Goal: Task Accomplishment & Management: Use online tool/utility

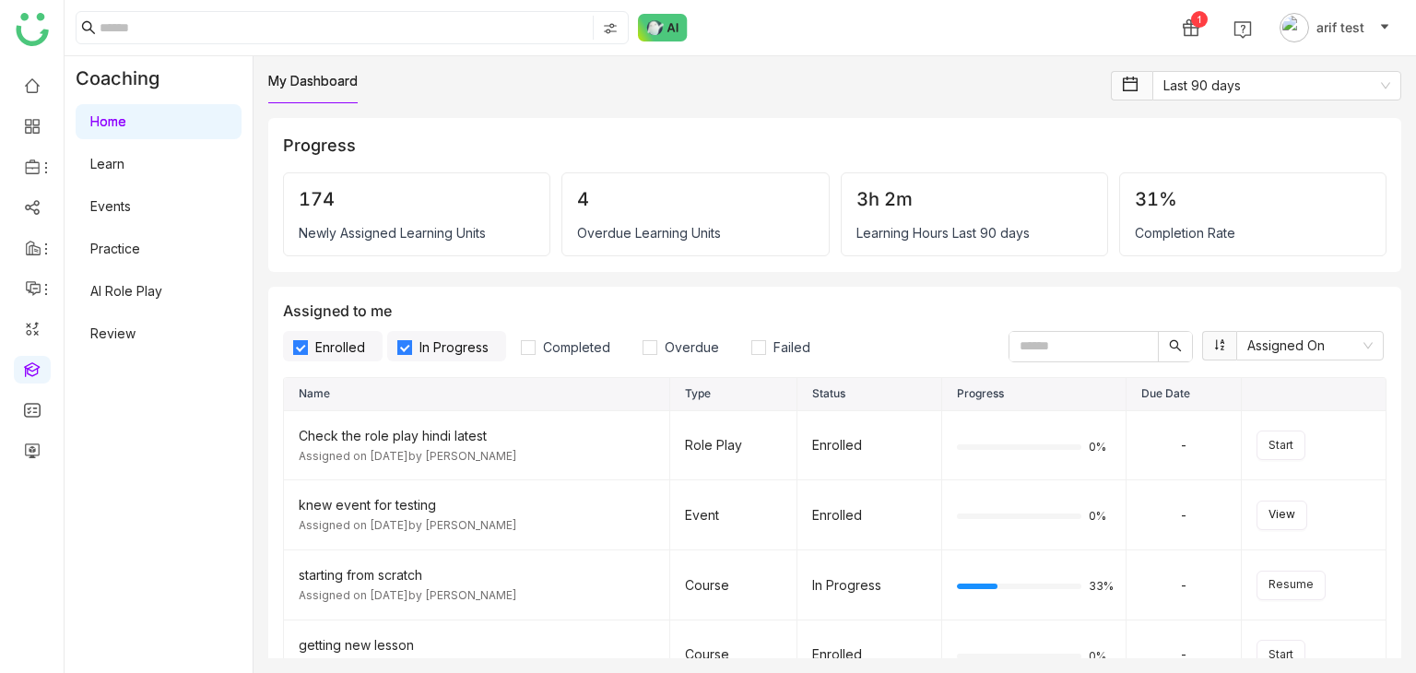
drag, startPoint x: 151, startPoint y: 314, endPoint x: 151, endPoint y: 299, distance: 15.7
click at [151, 314] on div "Home Learn Events Practice AI Role Play Review" at bounding box center [159, 227] width 188 height 254
click at [155, 292] on link "AI Role Play" at bounding box center [126, 291] width 72 height 16
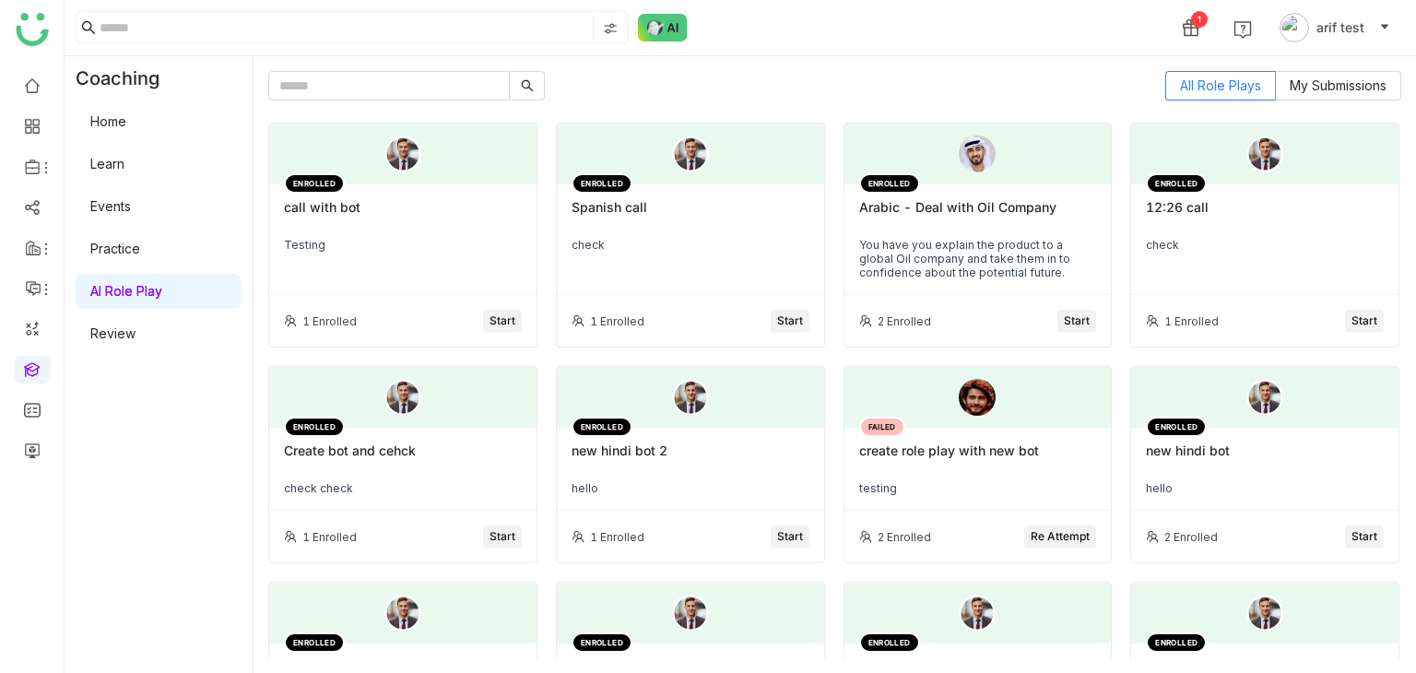
click at [396, 203] on div "call with bot" at bounding box center [403, 214] width 238 height 31
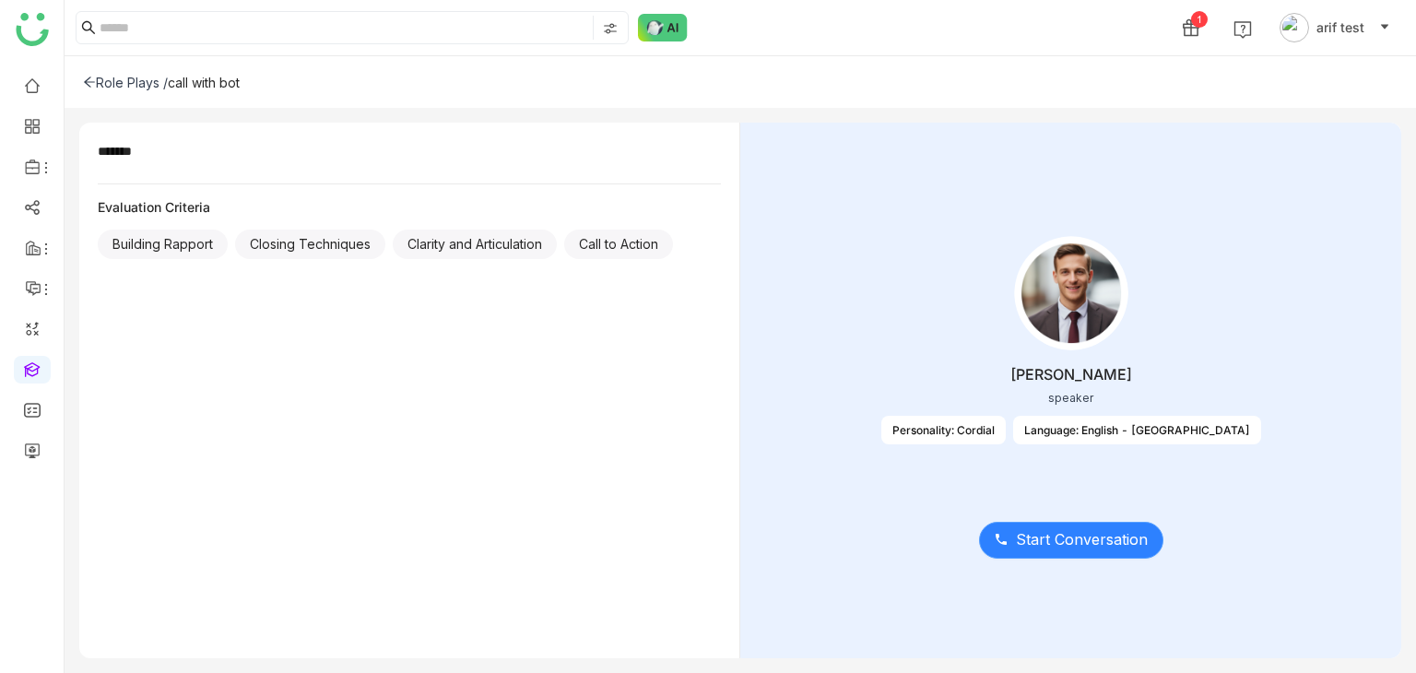
click at [1092, 555] on button "Start Conversation" at bounding box center [1071, 540] width 184 height 37
click at [1086, 538] on span "Start Conversation" at bounding box center [1082, 539] width 132 height 23
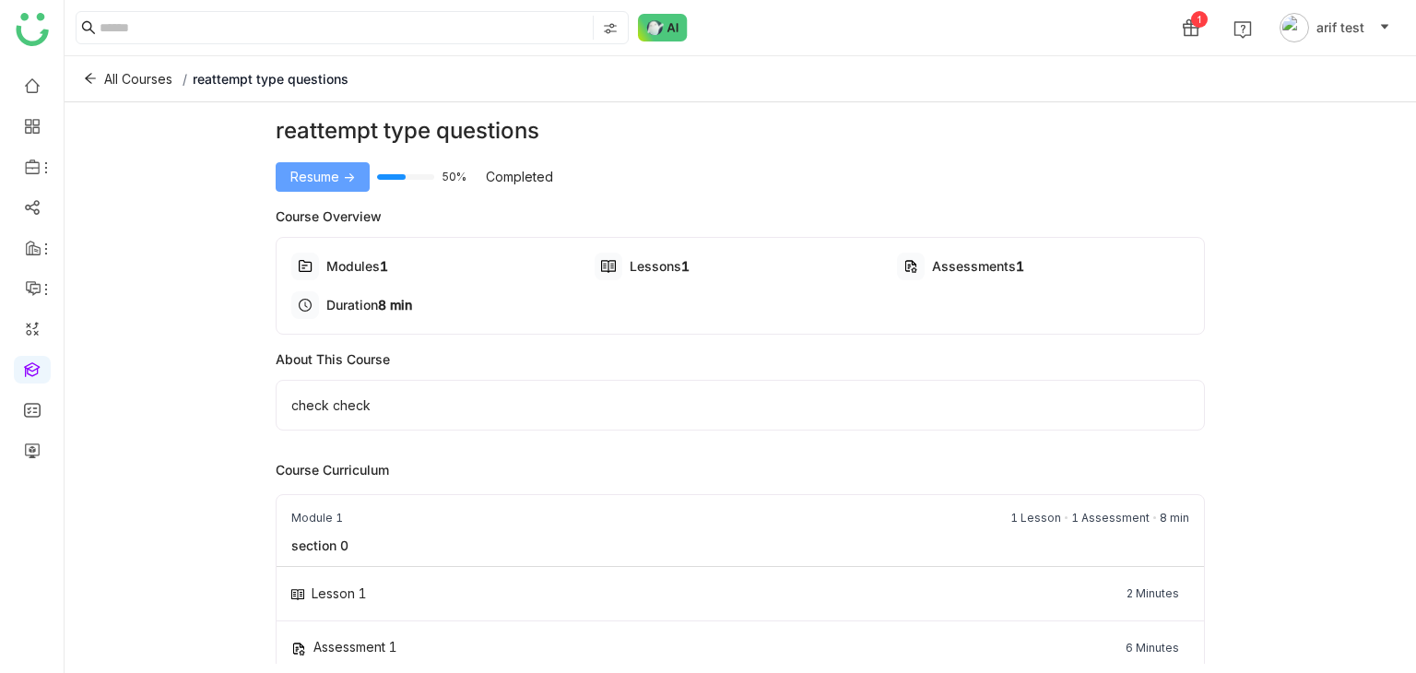
click at [308, 173] on span "Resume ->" at bounding box center [322, 177] width 65 height 20
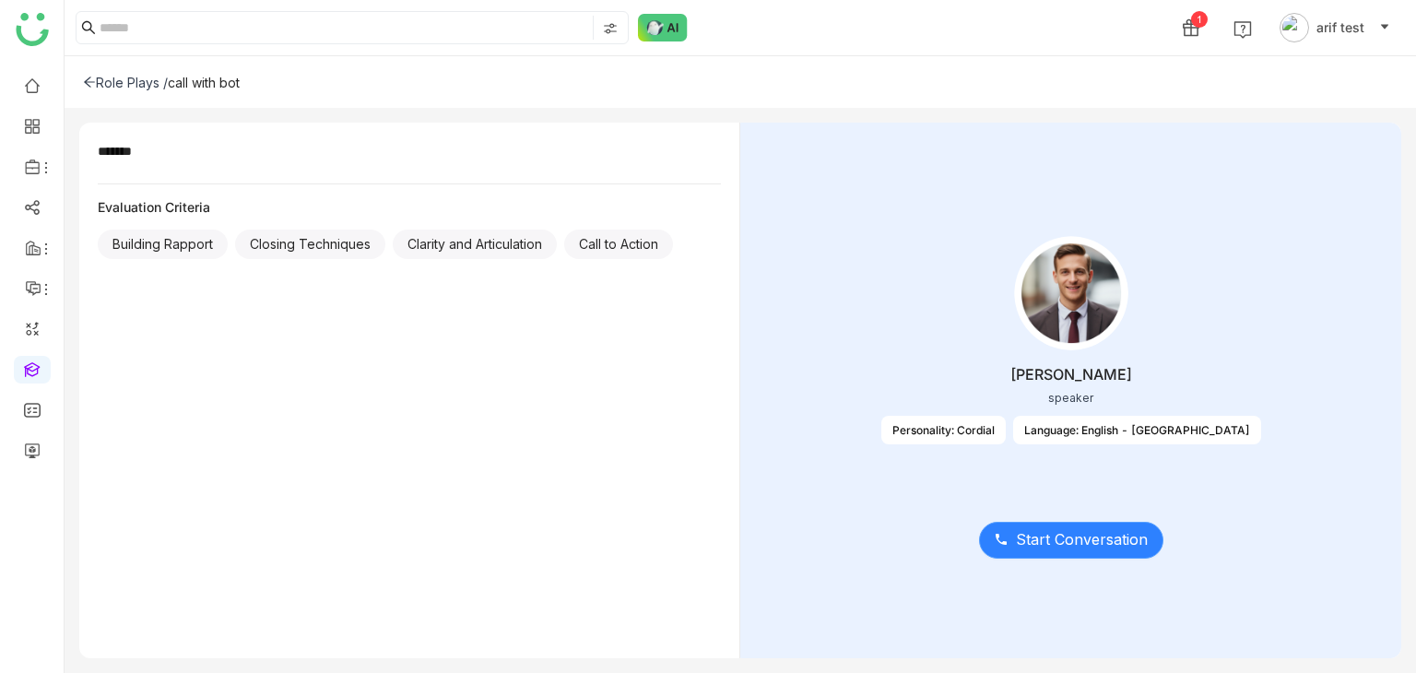
click at [1040, 543] on span "Start Conversation" at bounding box center [1082, 539] width 132 height 23
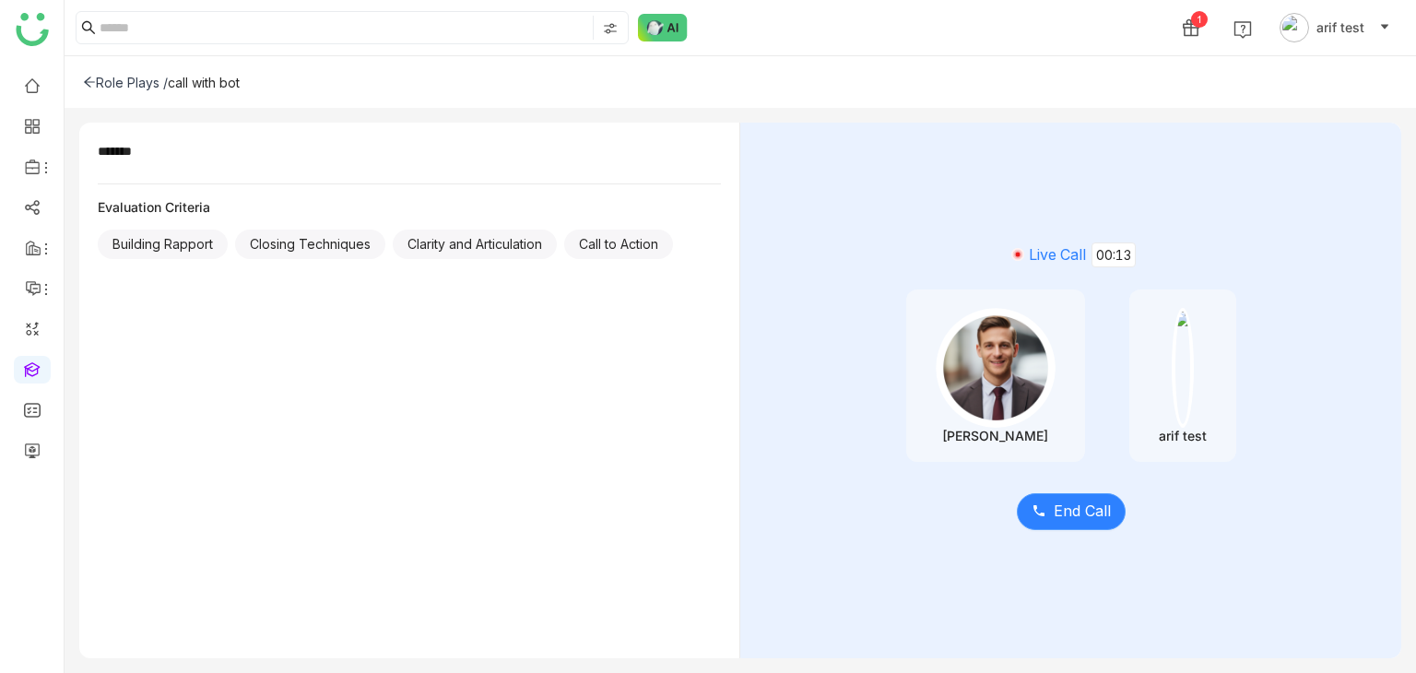
click at [1097, 494] on button "End Call" at bounding box center [1071, 511] width 109 height 37
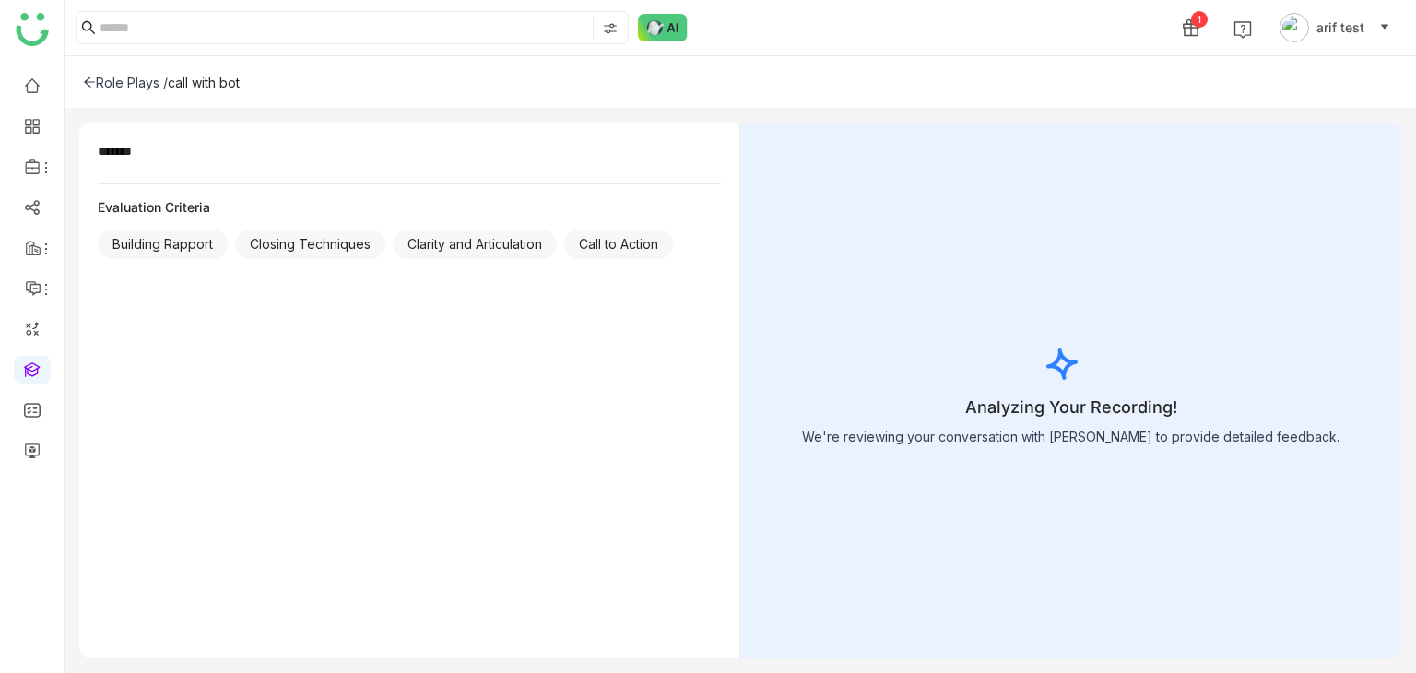
click at [89, 89] on div "Role Plays /" at bounding box center [125, 83] width 85 height 16
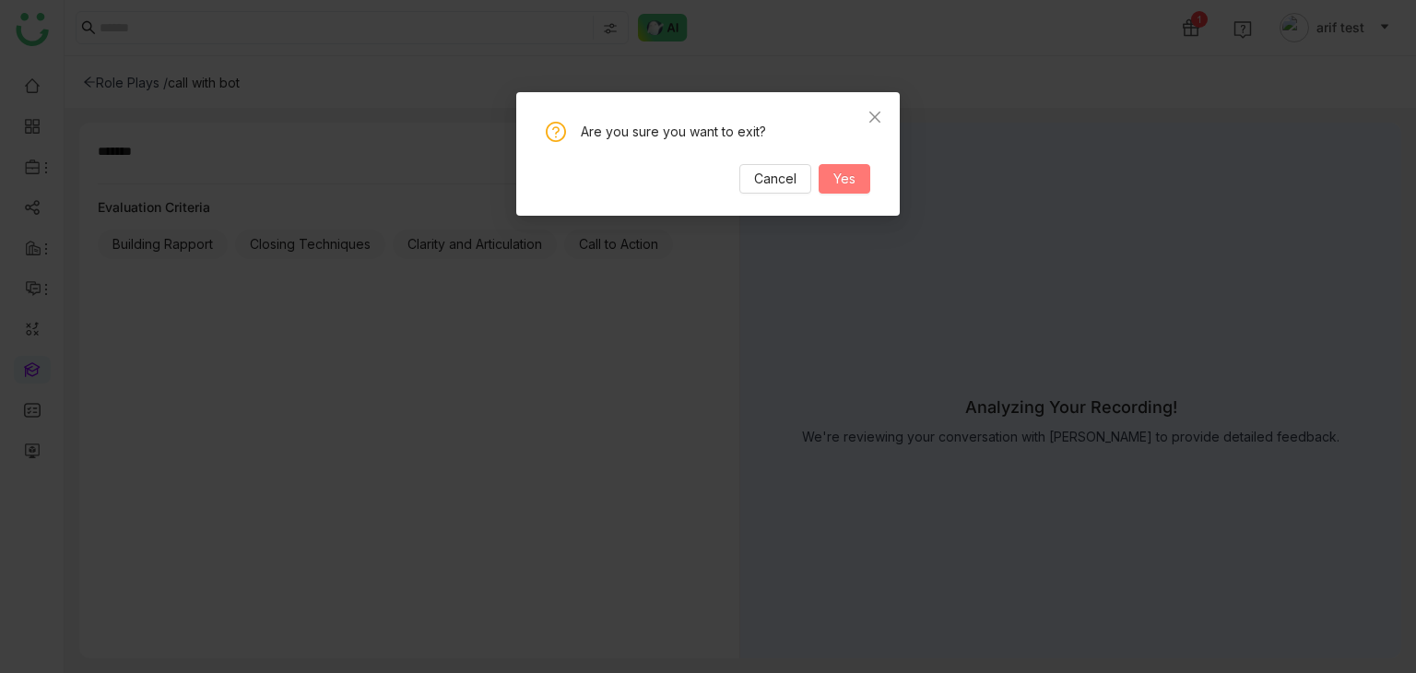
click at [852, 174] on span "Yes" at bounding box center [844, 179] width 22 height 20
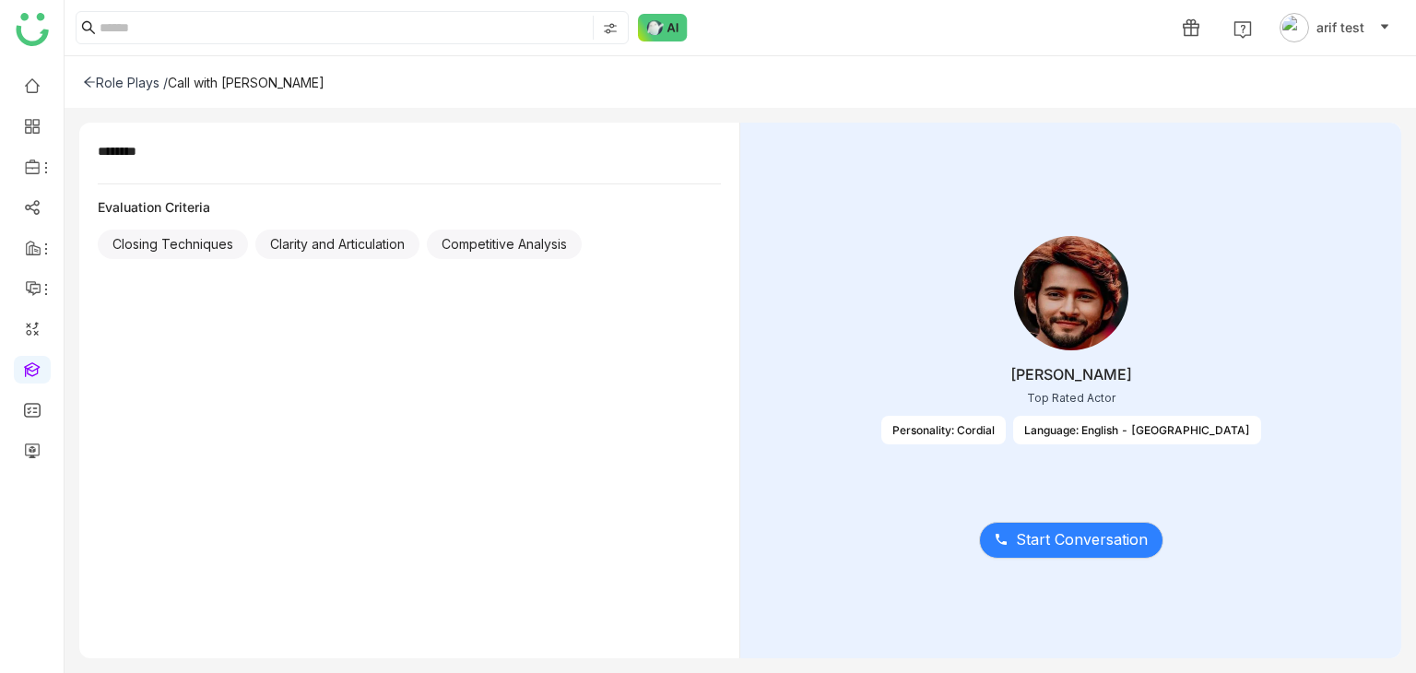
click at [1064, 561] on div "Start Conversation" at bounding box center [1071, 528] width 604 height 77
click at [1078, 548] on span "Start Conversation" at bounding box center [1082, 539] width 132 height 23
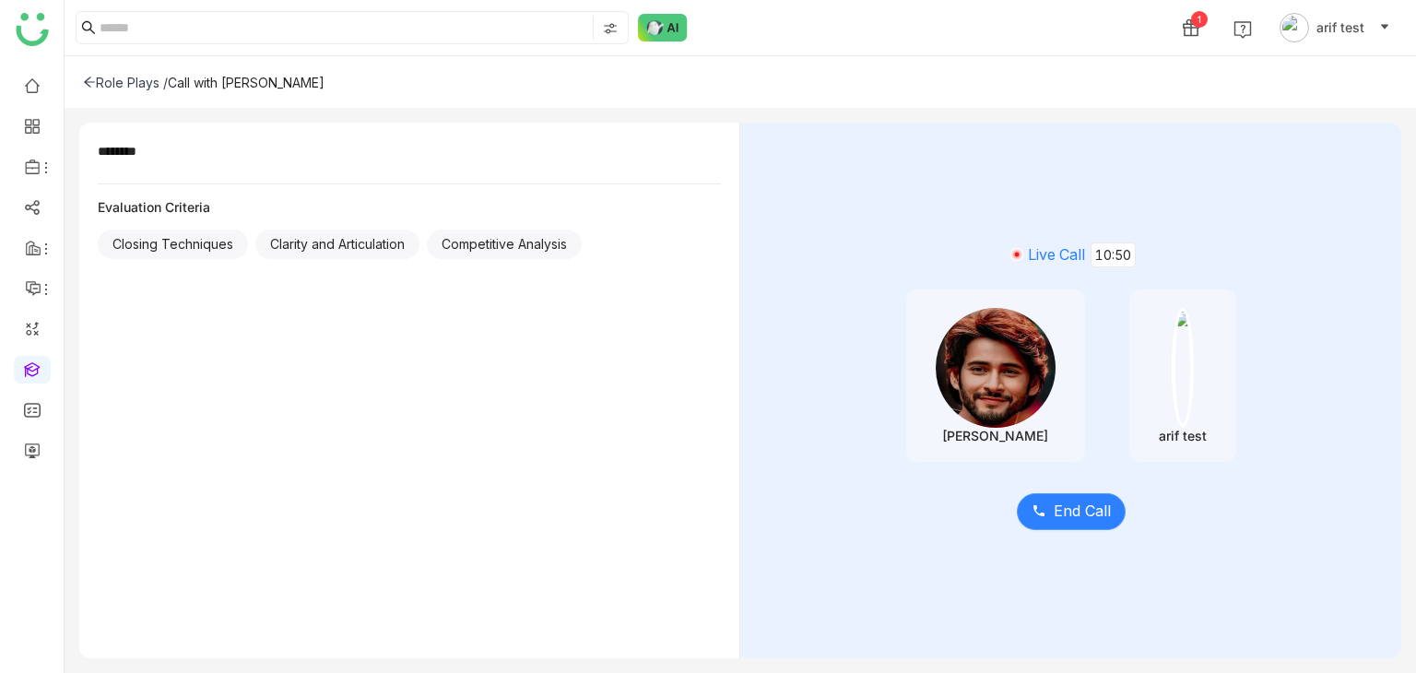
click at [1036, 507] on icon at bounding box center [1038, 510] width 11 height 11
